Goal: Information Seeking & Learning: Find specific fact

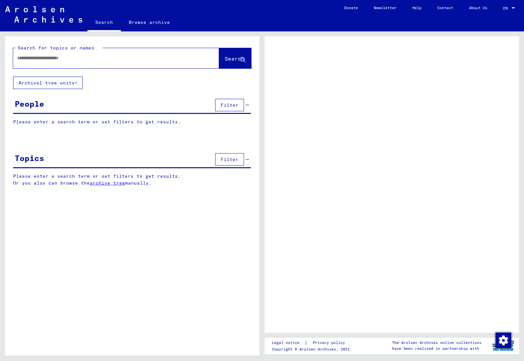
click at [60, 59] on input "text" at bounding box center [110, 58] width 186 height 7
type input "**********"
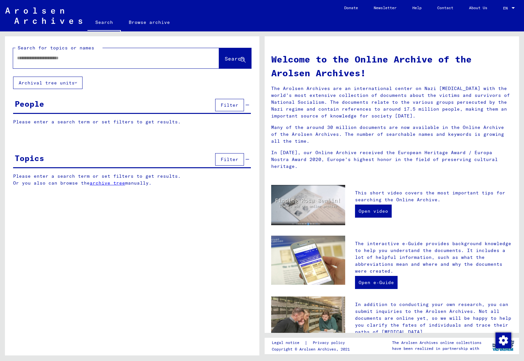
click at [51, 62] on div at bounding box center [106, 58] width 186 height 15
click at [51, 59] on input "text" at bounding box center [108, 58] width 182 height 7
type input "**********"
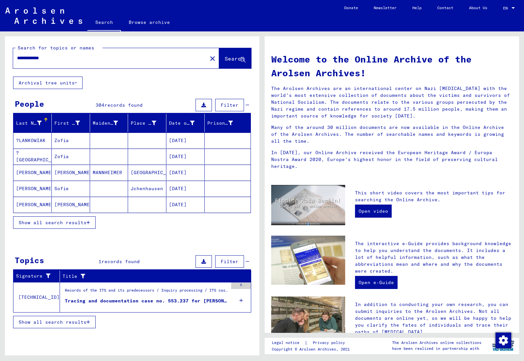
click at [39, 123] on icon at bounding box center [39, 123] width 5 height 5
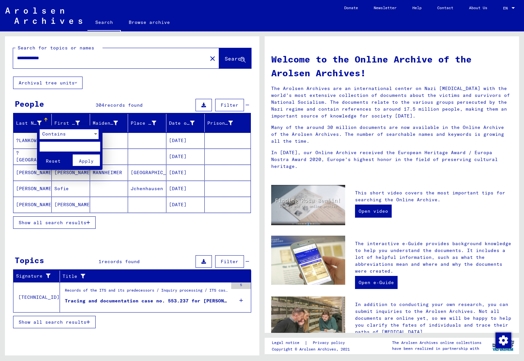
click at [57, 146] on input "text" at bounding box center [70, 147] width 61 height 10
type input "****"
click at [96, 160] on button "Apply" at bounding box center [86, 160] width 27 height 11
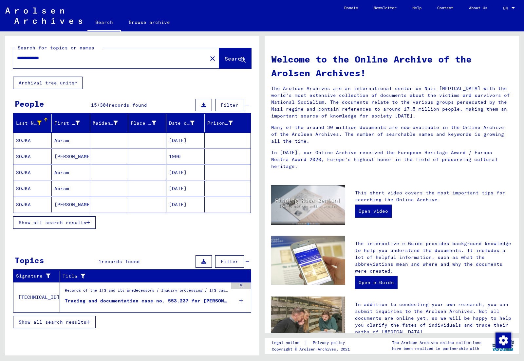
click at [61, 227] on button "Show all search results" at bounding box center [54, 223] width 83 height 12
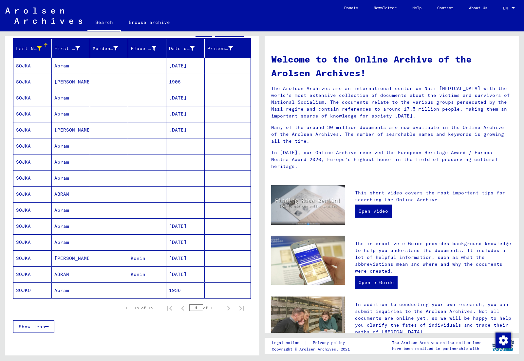
scroll to position [76, 0]
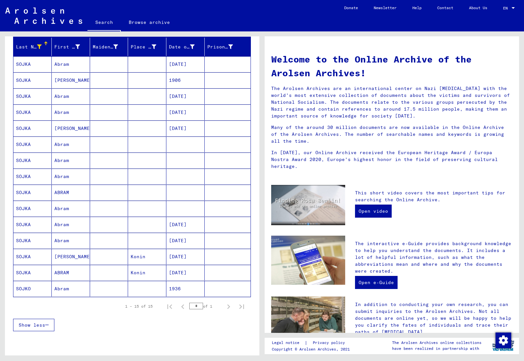
click at [39, 289] on mat-cell "SOJKO" at bounding box center [32, 289] width 38 height 16
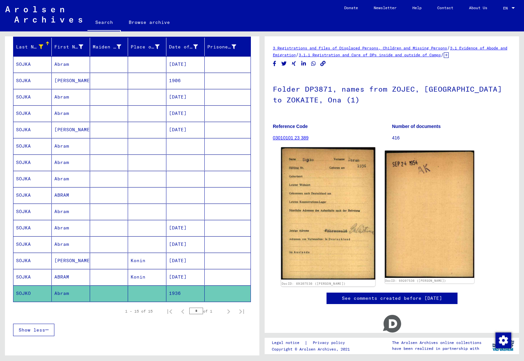
click at [320, 196] on img at bounding box center [328, 213] width 94 height 133
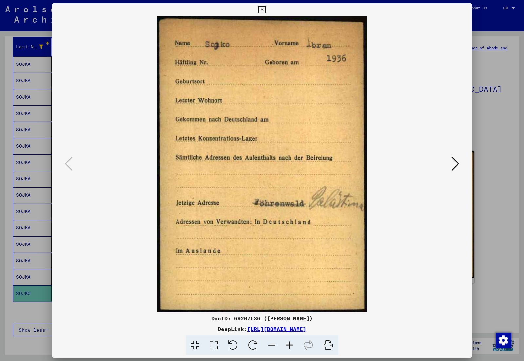
drag, startPoint x: 483, startPoint y: 114, endPoint x: 460, endPoint y: 123, distance: 25.0
click at [483, 114] on div at bounding box center [262, 180] width 524 height 361
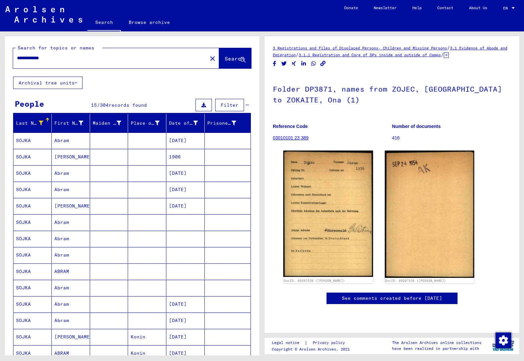
click at [30, 57] on input "**********" at bounding box center [110, 58] width 186 height 7
type input "**********"
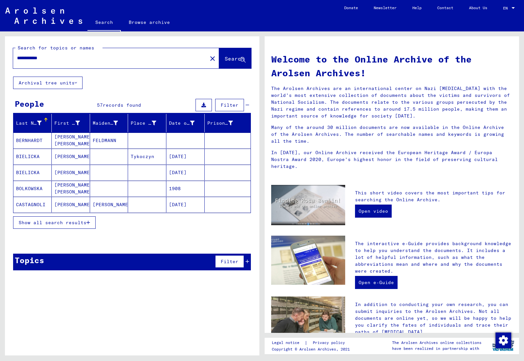
click at [50, 223] on span "Show all search results" at bounding box center [53, 223] width 68 height 6
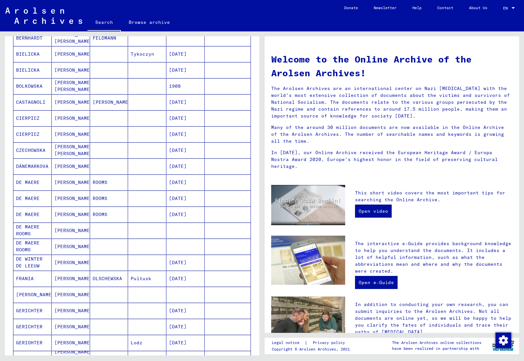
scroll to position [263, 0]
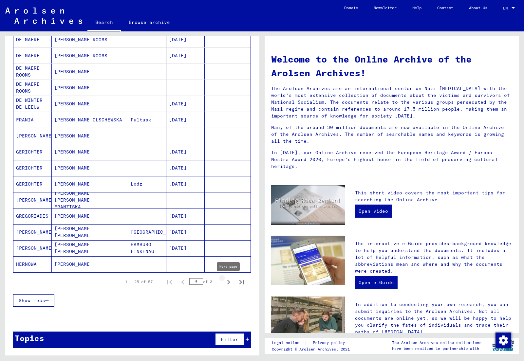
click at [231, 285] on icon "Next page" at bounding box center [228, 282] width 9 height 9
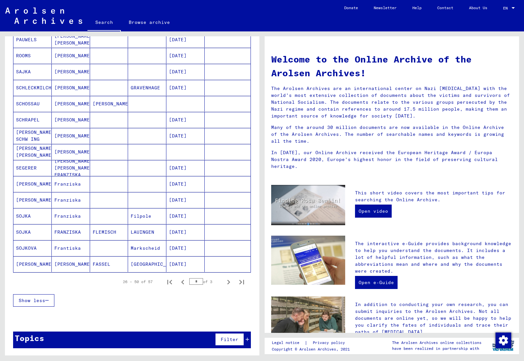
click at [228, 285] on icon "Next page" at bounding box center [228, 282] width 9 height 9
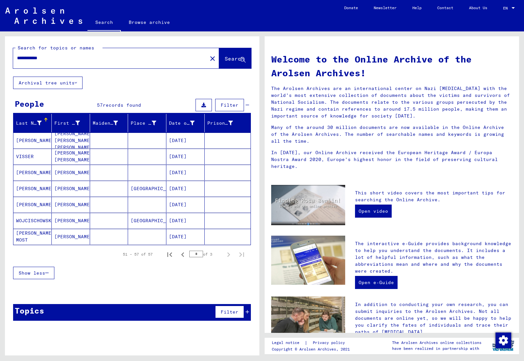
scroll to position [0, 0]
click at [183, 255] on icon "Previous page" at bounding box center [182, 254] width 9 height 9
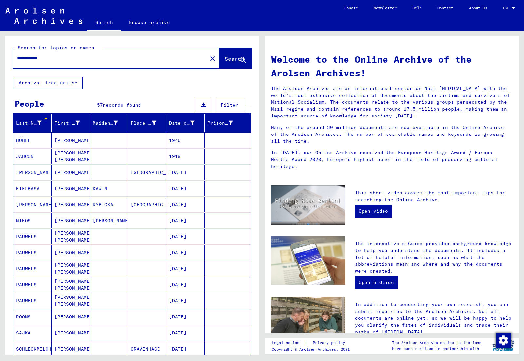
click at [183, 255] on mat-cell "[DATE]" at bounding box center [185, 253] width 38 height 16
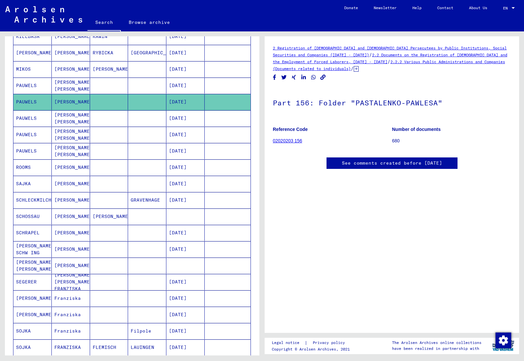
scroll to position [274, 0]
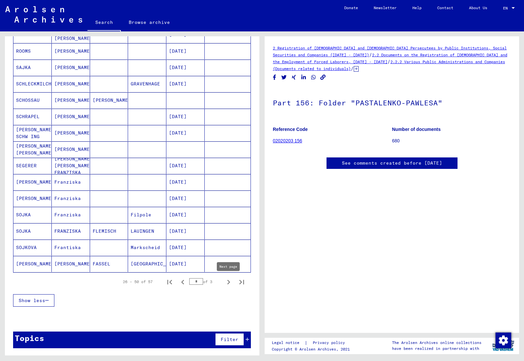
click at [229, 283] on icon "Next page" at bounding box center [228, 282] width 3 height 5
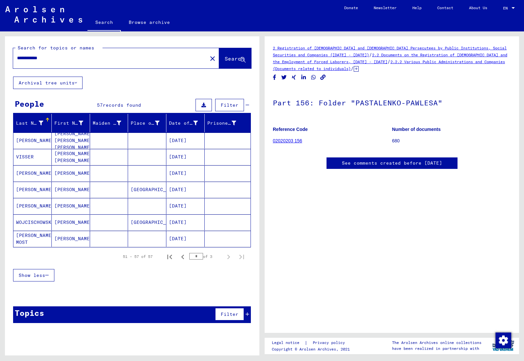
scroll to position [0, 0]
click at [184, 261] on icon "Previous page" at bounding box center [182, 257] width 9 height 9
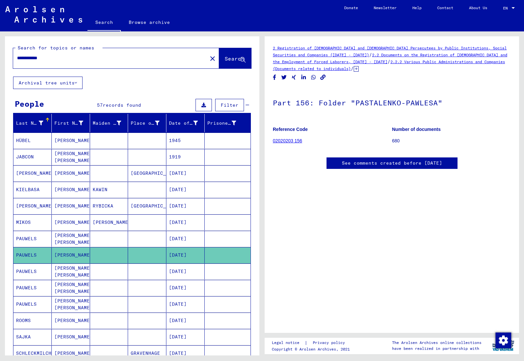
click at [183, 262] on mat-cell "[DATE]" at bounding box center [185, 255] width 38 height 16
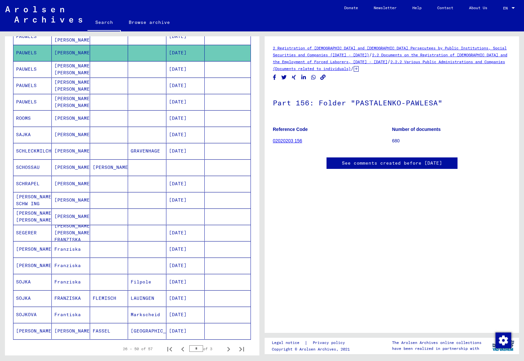
scroll to position [239, 0]
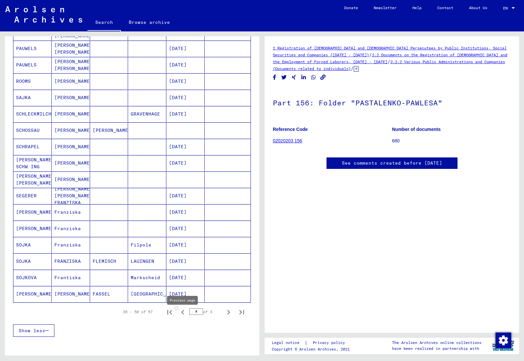
click at [184, 317] on icon "Previous page" at bounding box center [182, 312] width 9 height 9
type input "*"
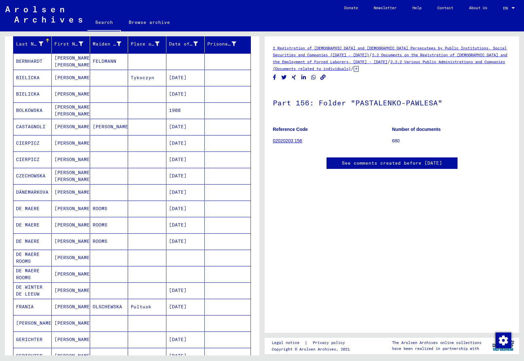
scroll to position [0, 0]
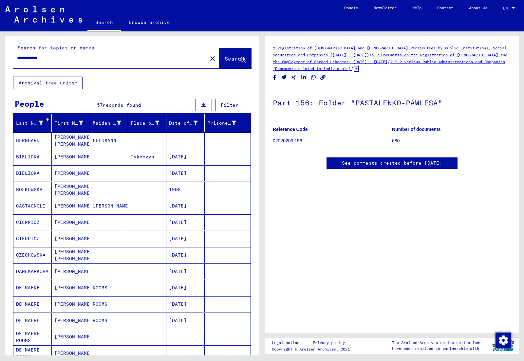
click at [27, 61] on input "**********" at bounding box center [110, 58] width 186 height 7
type input "**********"
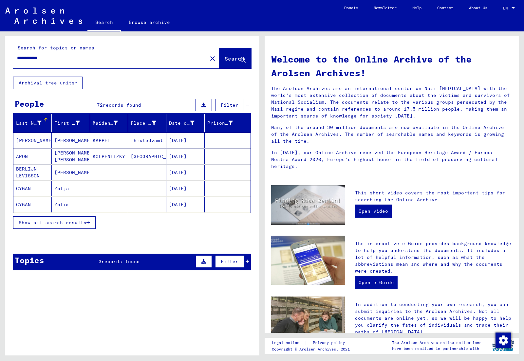
click at [61, 223] on span "Show all search results" at bounding box center [53, 223] width 68 height 6
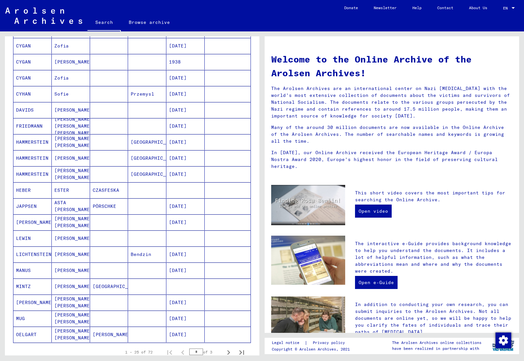
scroll to position [373, 0]
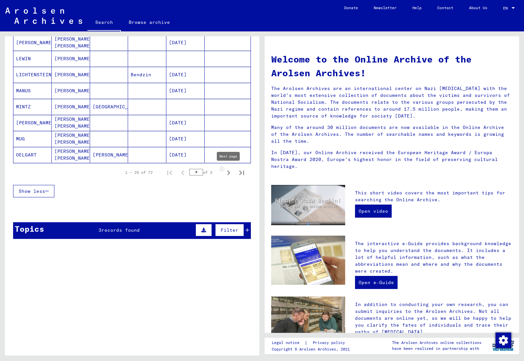
click at [228, 171] on icon "Next page" at bounding box center [228, 173] width 3 height 5
type input "*"
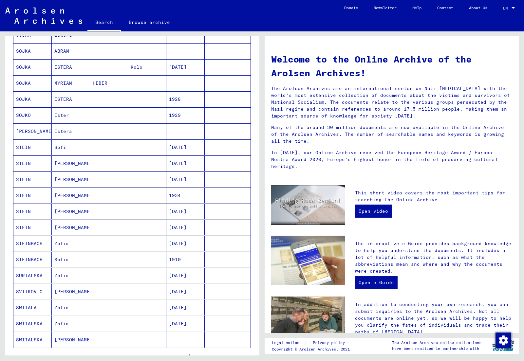
scroll to position [133, 0]
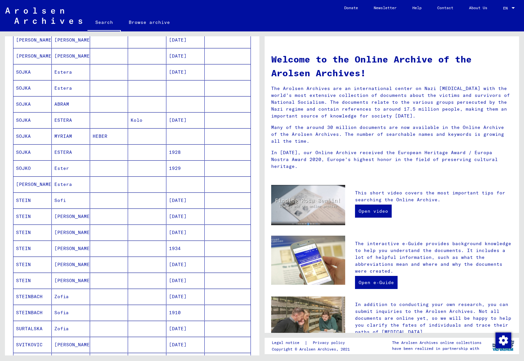
click at [72, 168] on mat-cell "Ester" at bounding box center [71, 169] width 38 height 16
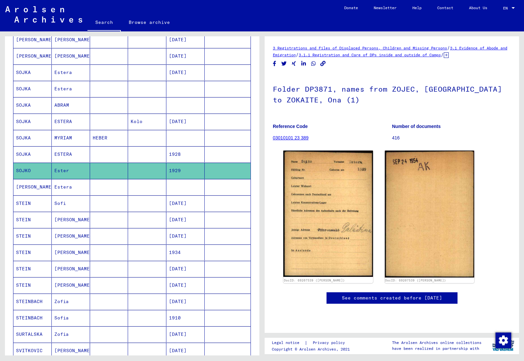
click at [65, 157] on mat-cell "ESTERA" at bounding box center [71, 154] width 38 height 16
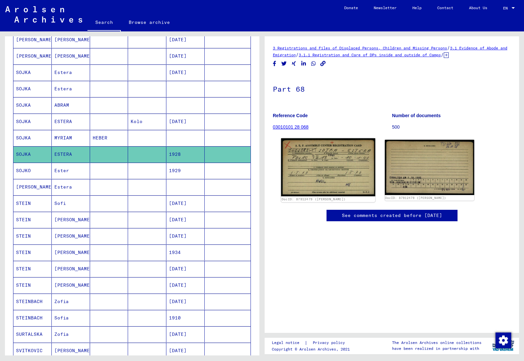
click at [331, 172] on img at bounding box center [328, 168] width 94 height 58
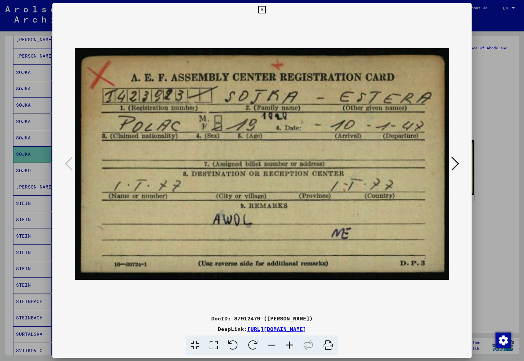
click at [498, 129] on div at bounding box center [262, 180] width 524 height 361
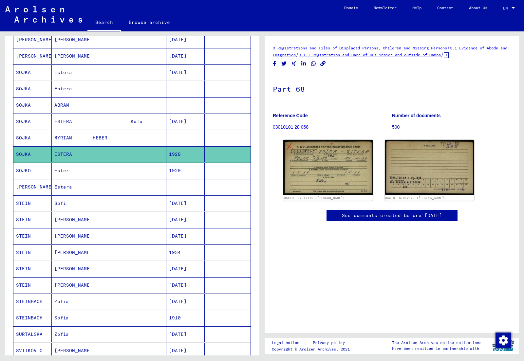
click at [61, 187] on mat-cell "Estera" at bounding box center [71, 187] width 38 height 16
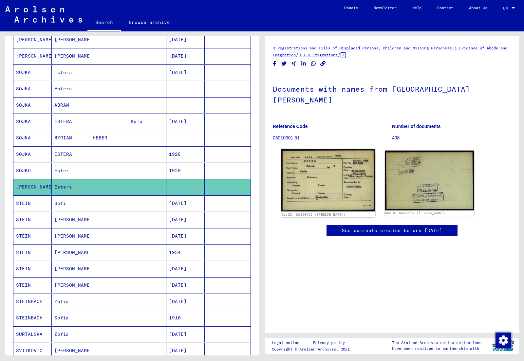
click at [341, 161] on img at bounding box center [328, 180] width 94 height 63
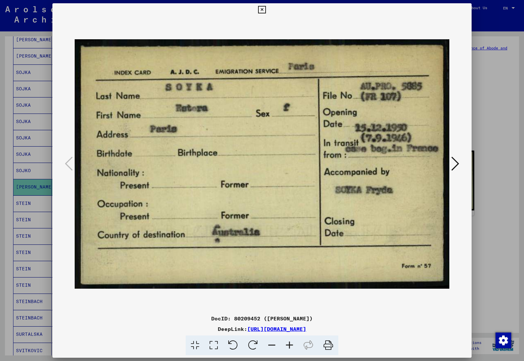
click at [483, 111] on div at bounding box center [262, 180] width 524 height 361
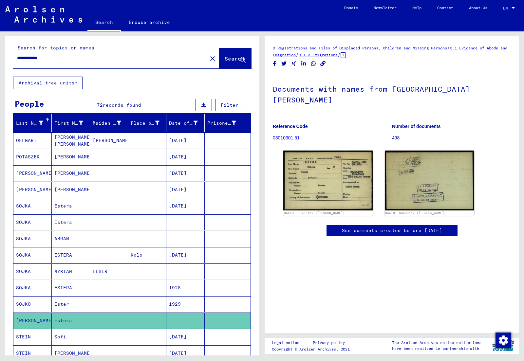
click at [26, 59] on input "**********" at bounding box center [110, 58] width 186 height 7
click at [26, 58] on input "**********" at bounding box center [110, 58] width 186 height 7
type input "**********"
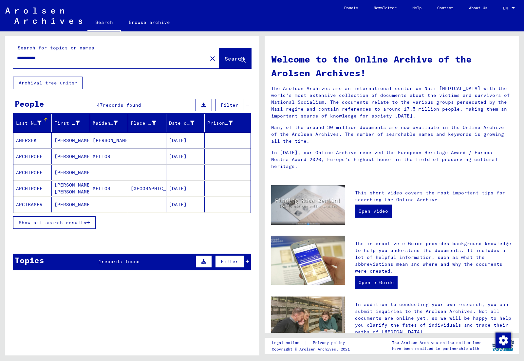
click at [45, 222] on span "Show all search results" at bounding box center [53, 223] width 68 height 6
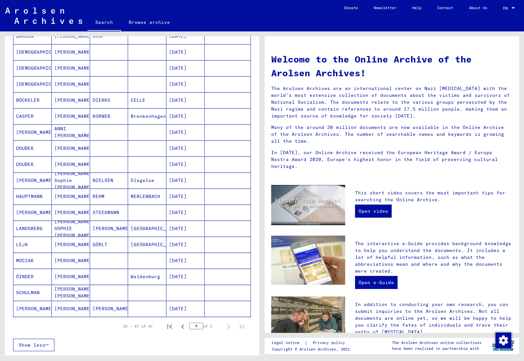
scroll to position [235, 0]
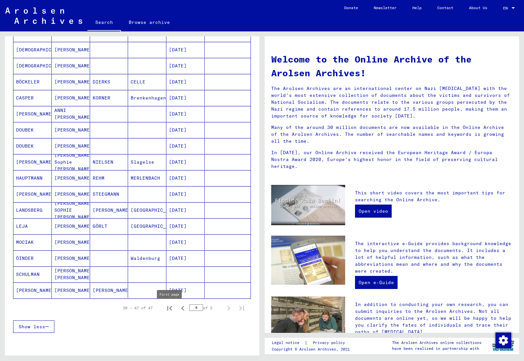
click at [170, 311] on icon "First page" at bounding box center [169, 308] width 5 height 5
drag, startPoint x: 230, startPoint y: 312, endPoint x: 227, endPoint y: 308, distance: 5.6
click at [230, 312] on icon "Next page" at bounding box center [228, 308] width 9 height 9
type input "*"
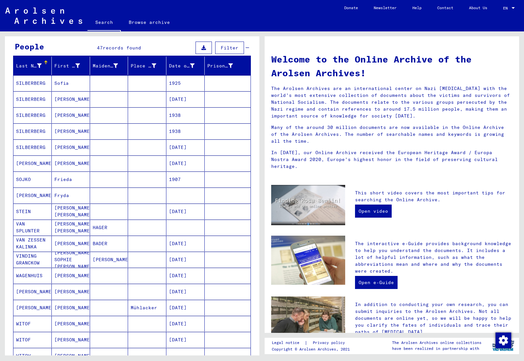
scroll to position [25, 0]
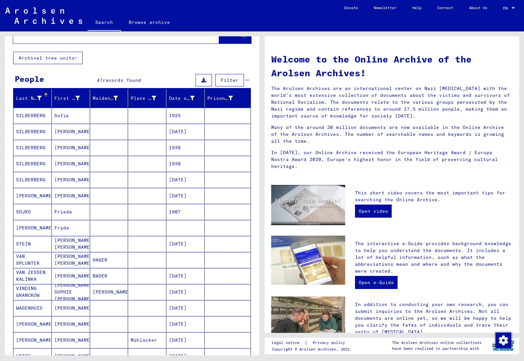
click at [66, 213] on mat-cell "Frieda" at bounding box center [71, 212] width 38 height 16
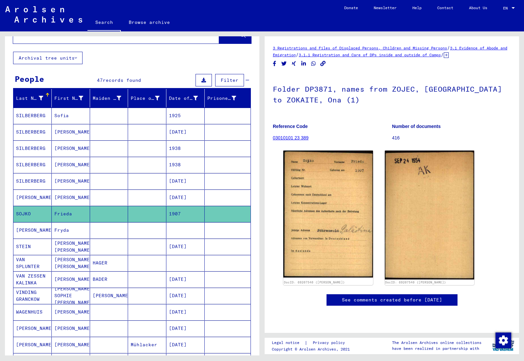
click at [62, 234] on mat-cell "Fryda" at bounding box center [71, 230] width 38 height 16
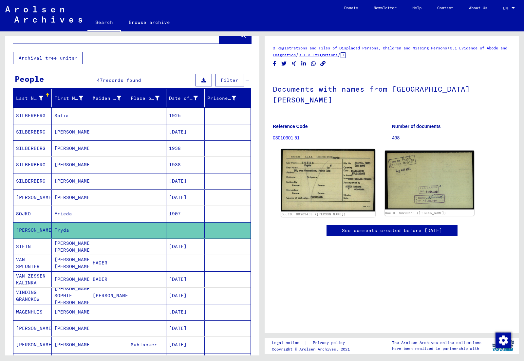
click at [340, 168] on img at bounding box center [328, 180] width 94 height 63
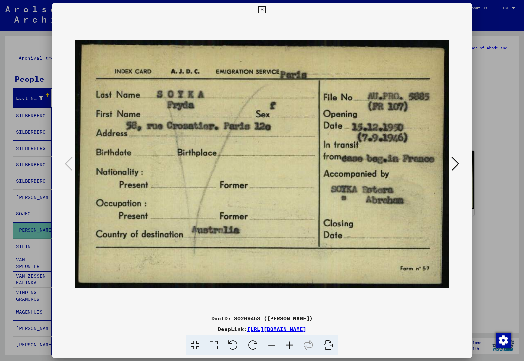
click at [496, 124] on div at bounding box center [262, 180] width 524 height 361
click at [496, 135] on p "498" at bounding box center [451, 138] width 119 height 7
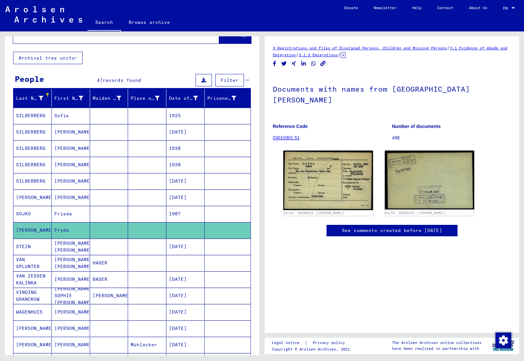
click at [65, 215] on mat-cell "Frieda" at bounding box center [71, 214] width 38 height 16
